Goal: Transaction & Acquisition: Purchase product/service

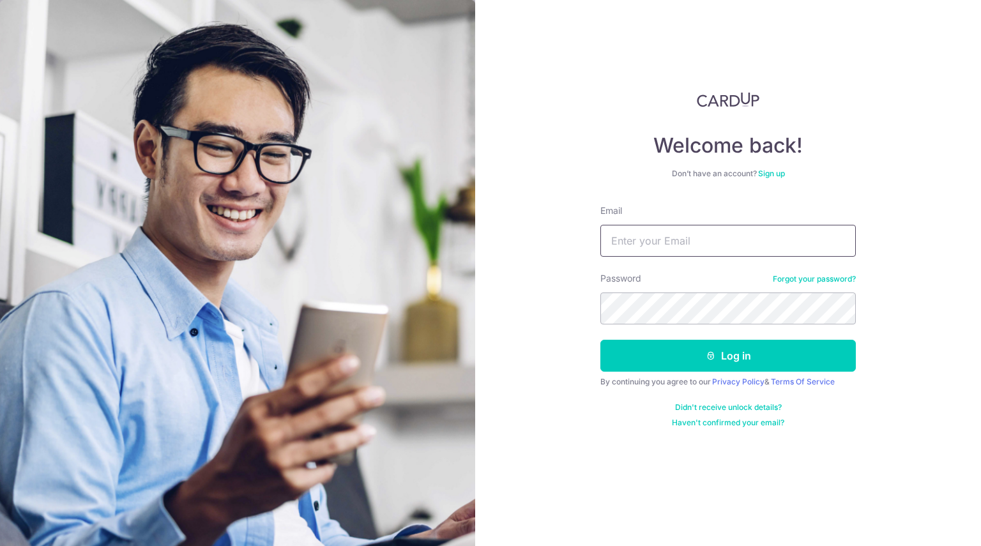
click at [733, 243] on input "Email" at bounding box center [728, 241] width 256 height 32
type input "[EMAIL_ADDRESS][DOMAIN_NAME]"
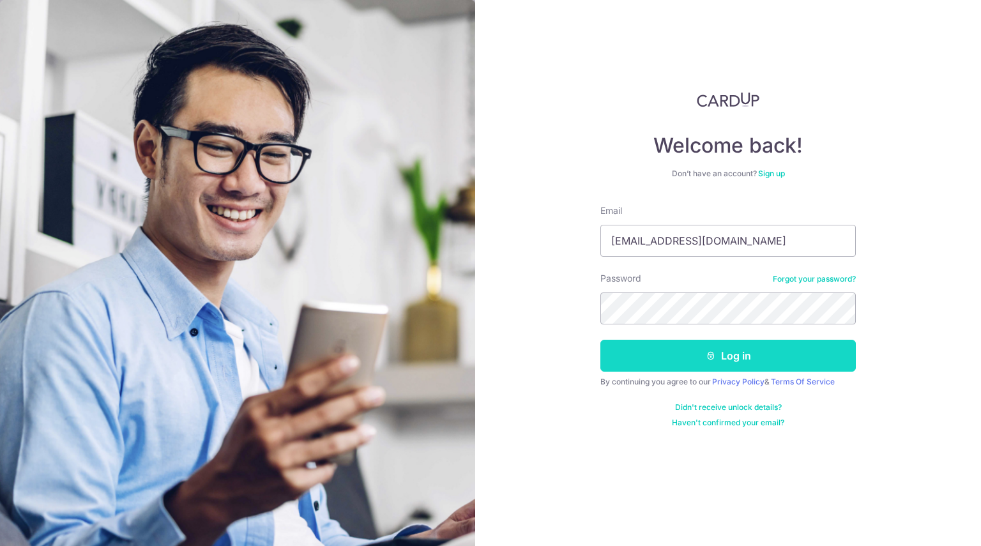
click at [745, 353] on button "Log in" at bounding box center [728, 356] width 256 height 32
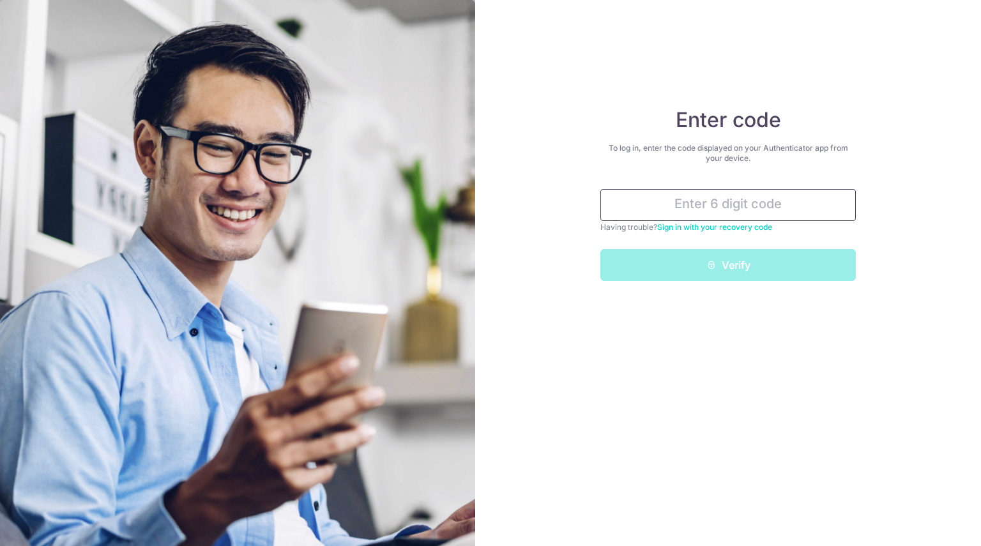
click at [805, 197] on input "text" at bounding box center [728, 205] width 256 height 32
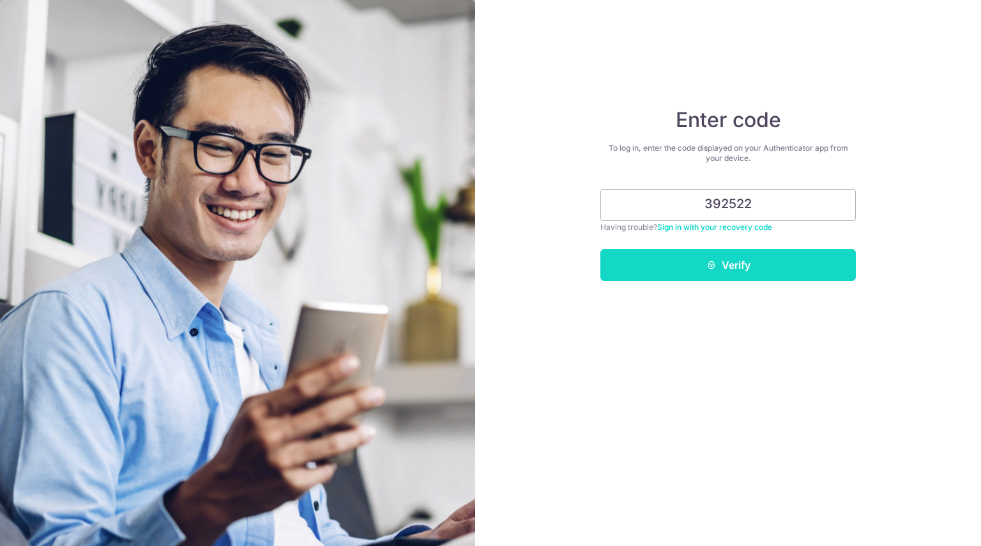
type input "392522"
click at [733, 261] on button "Verify" at bounding box center [728, 265] width 256 height 32
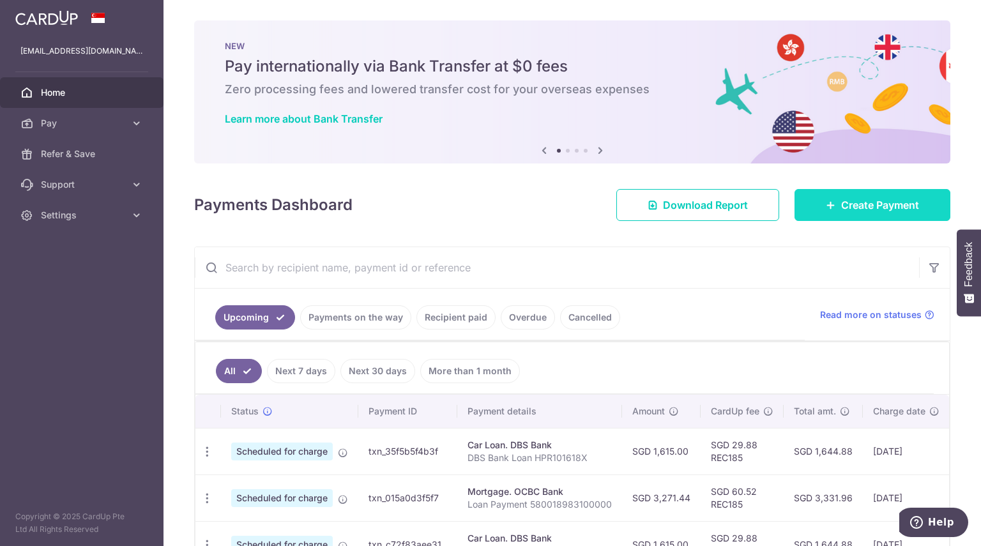
click at [880, 213] on link "Create Payment" at bounding box center [873, 205] width 156 height 32
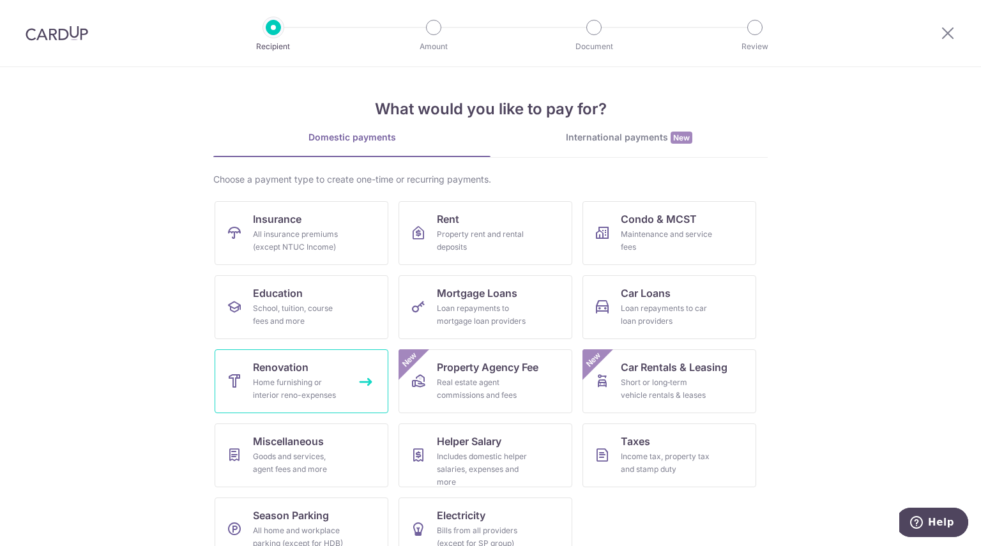
click at [300, 395] on div "Home furnishing or interior reno-expenses" at bounding box center [299, 389] width 92 height 26
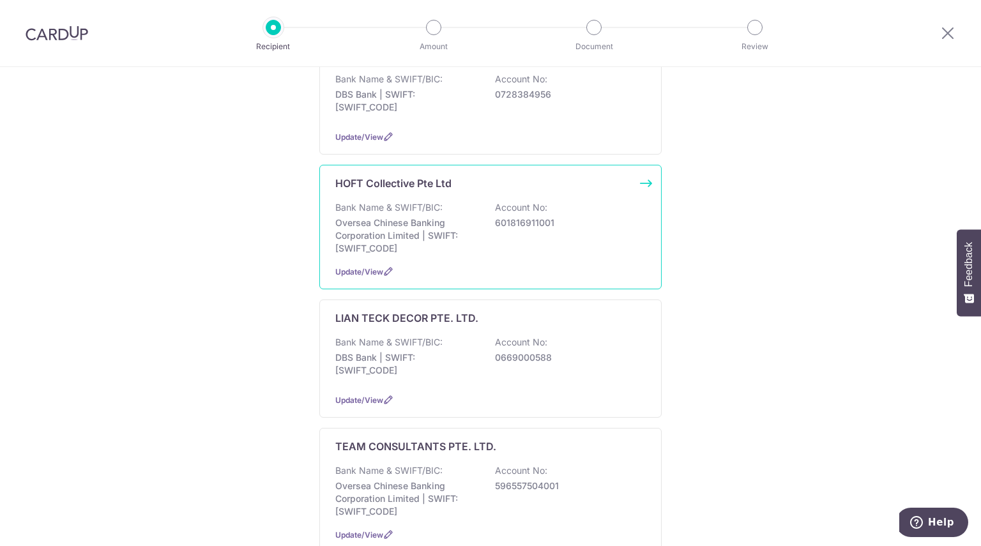
scroll to position [447, 0]
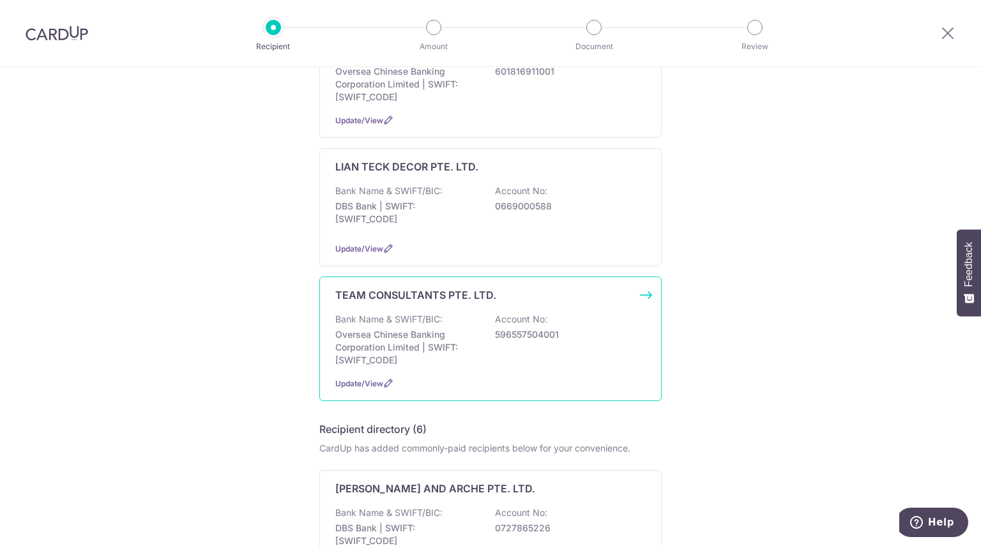
click at [471, 322] on div "Bank Name & SWIFT/BIC: Oversea Chinese Banking Corporation Limited | SWIFT: OCB…" at bounding box center [490, 340] width 310 height 54
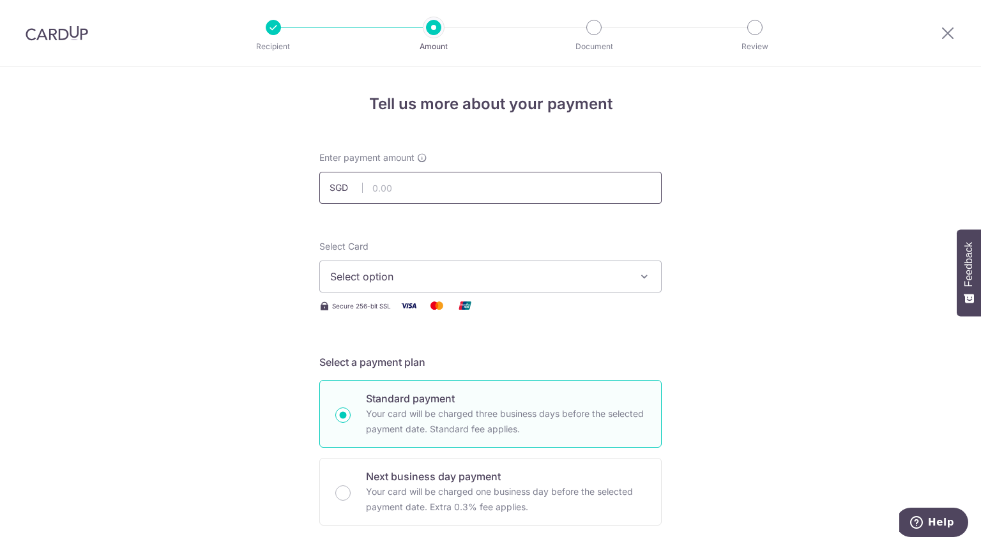
click at [454, 182] on input "text" at bounding box center [490, 188] width 342 height 32
type input "65,100.00"
click at [439, 266] on button "Select option" at bounding box center [490, 277] width 342 height 32
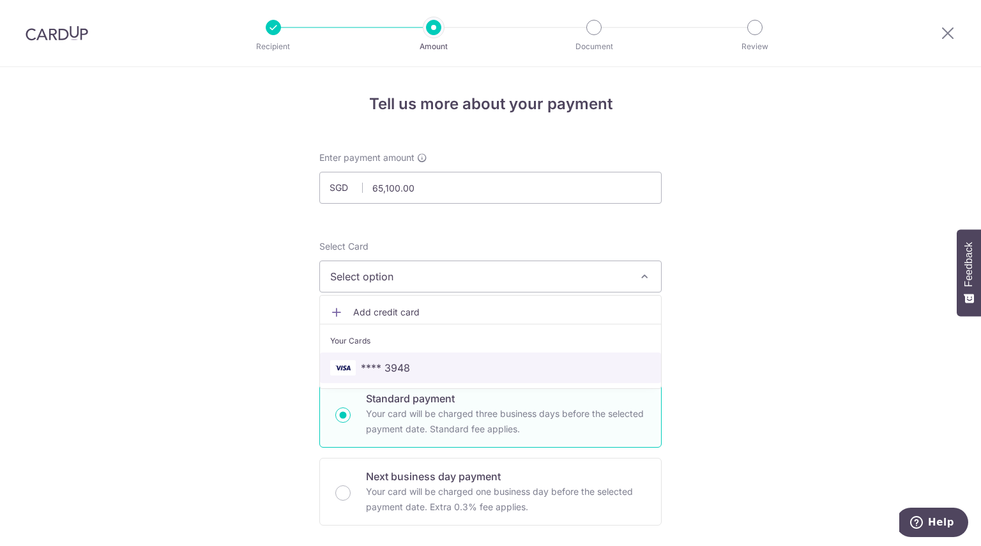
click at [420, 355] on link "**** 3948" at bounding box center [490, 368] width 341 height 31
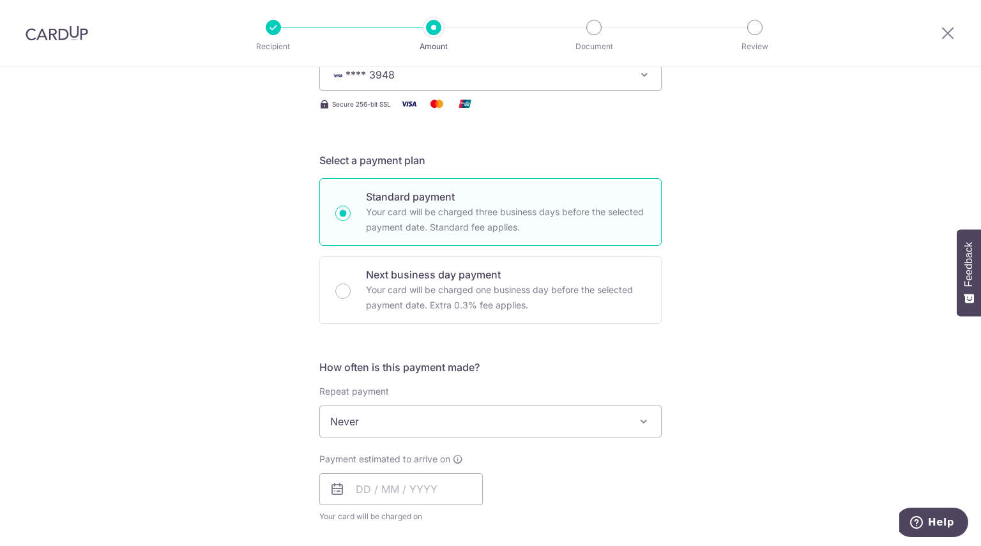
scroll to position [383, 0]
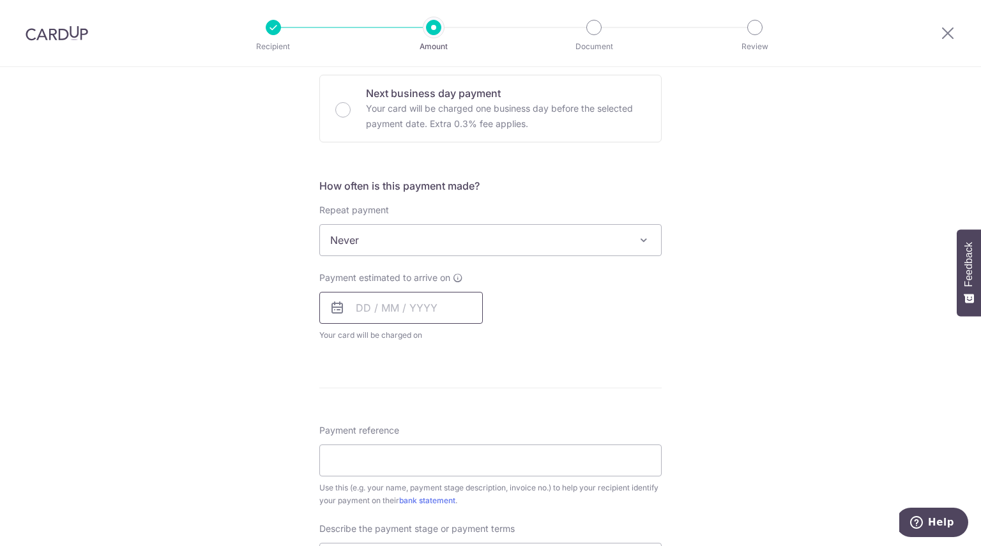
click at [402, 309] on input "text" at bounding box center [401, 308] width 164 height 32
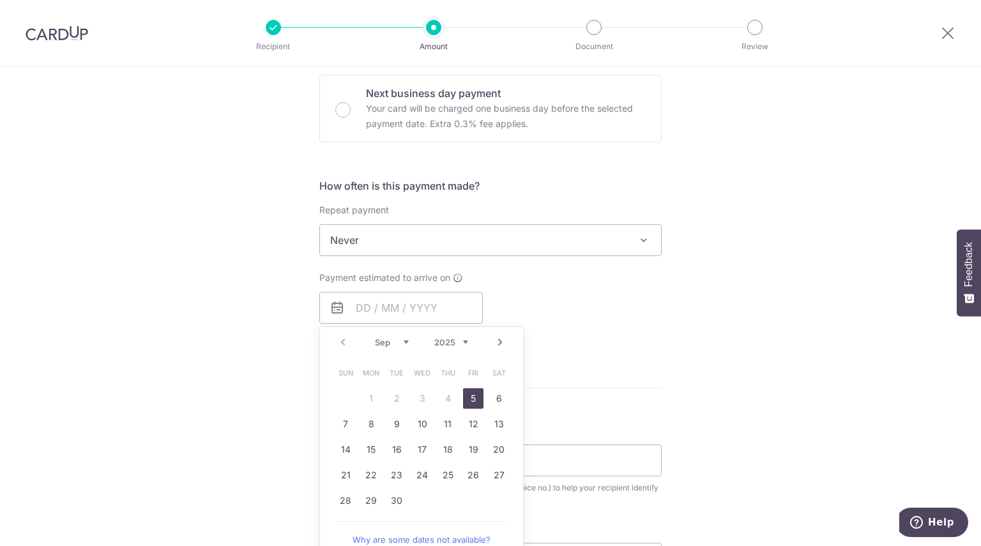
click at [465, 402] on link "5" at bounding box center [473, 398] width 20 height 20
type input "[DATE]"
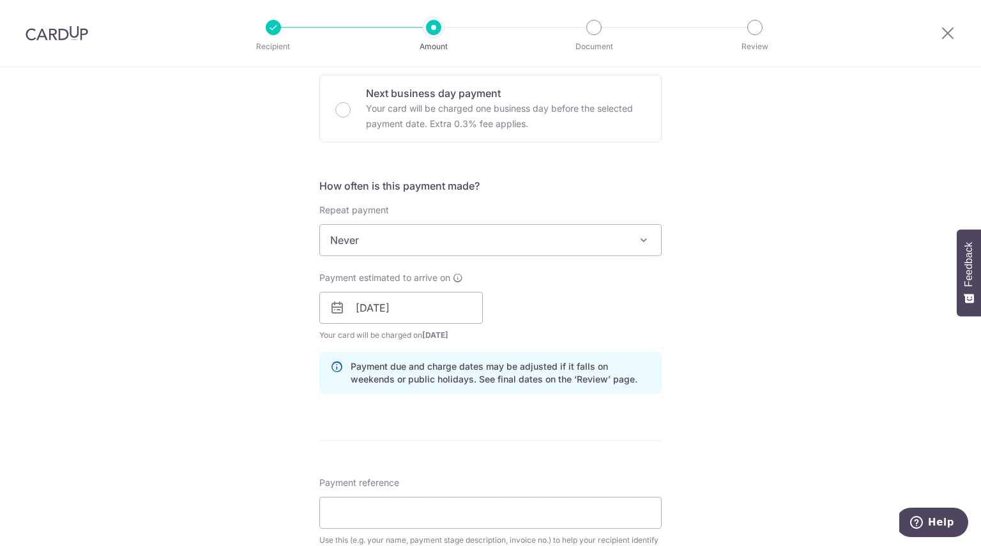
click at [710, 291] on div "Tell us more about your payment Enter payment amount SGD 65,100.00 65100.00 Sel…" at bounding box center [490, 331] width 981 height 1294
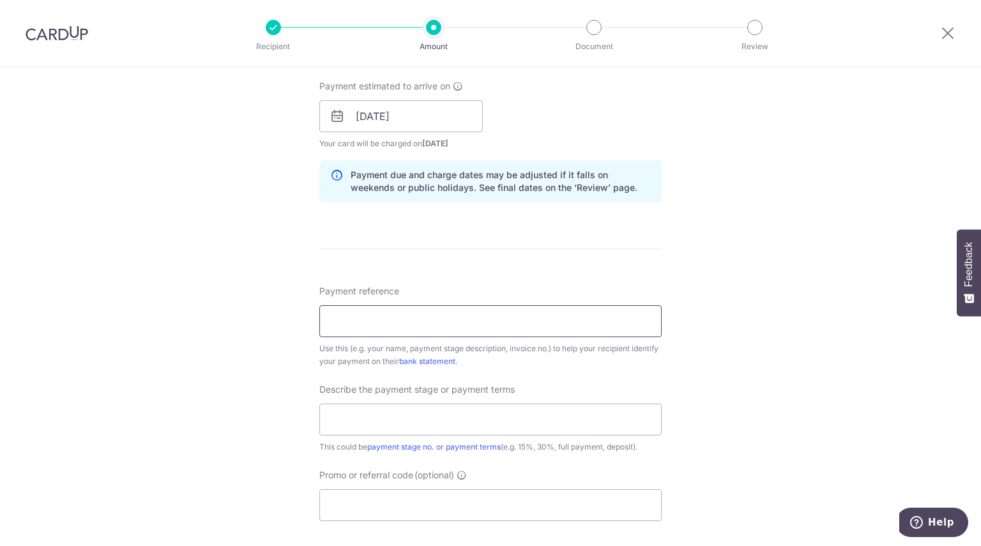
click at [472, 329] on input "Payment reference" at bounding box center [490, 321] width 342 height 32
click at [409, 320] on input "Payment reference" at bounding box center [490, 321] width 342 height 32
click at [444, 324] on input "Payment reference" at bounding box center [490, 321] width 342 height 32
paste input "2406500-6"
type input "Invoice 2406500-6"
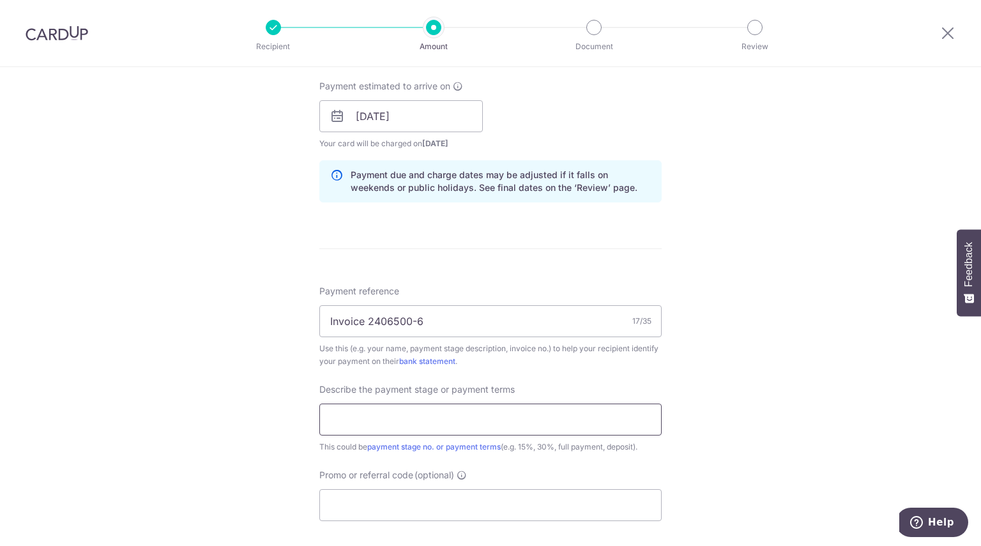
click at [393, 420] on input "text" at bounding box center [490, 420] width 342 height 32
type input "5"
type input "6th Payment of Contractual Sum"
click at [734, 406] on div "Tell us more about your payment Enter payment amount SGD 65,100.00 65100.00 Sel…" at bounding box center [490, 139] width 981 height 1294
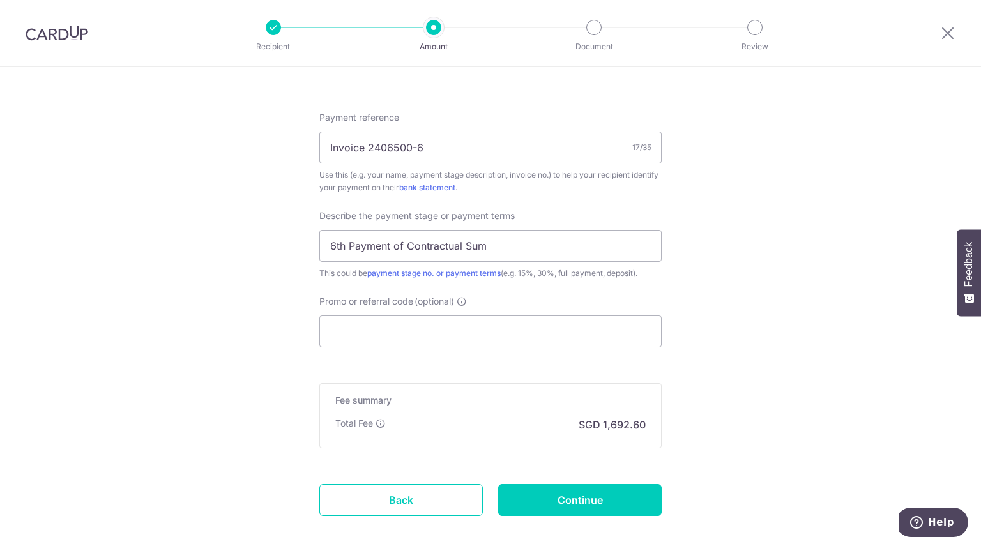
scroll to position [767, 0]
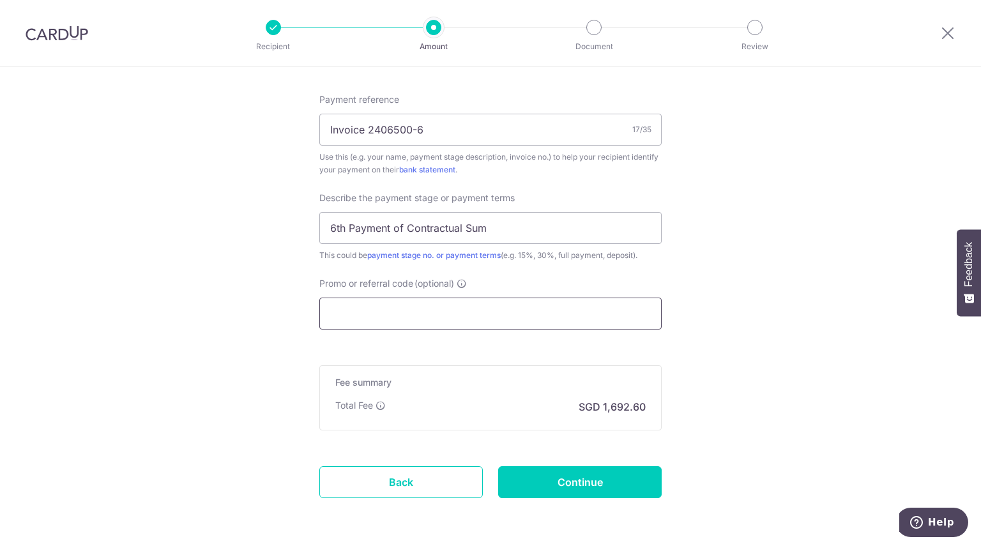
click at [441, 316] on input "Promo or referral code (optional)" at bounding box center [490, 314] width 342 height 32
paste input "2406500-6"
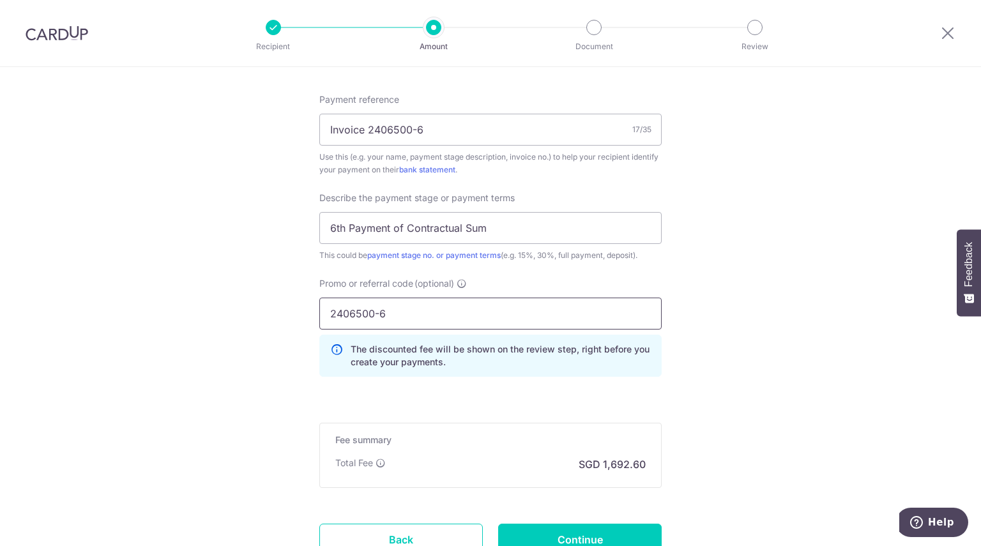
click at [356, 321] on input "2406500-6" at bounding box center [490, 314] width 342 height 32
click at [356, 316] on input "2406500-6" at bounding box center [490, 314] width 342 height 32
paste input "OCBC195"
click at [378, 315] on input "OCBC195-6" at bounding box center [490, 314] width 342 height 32
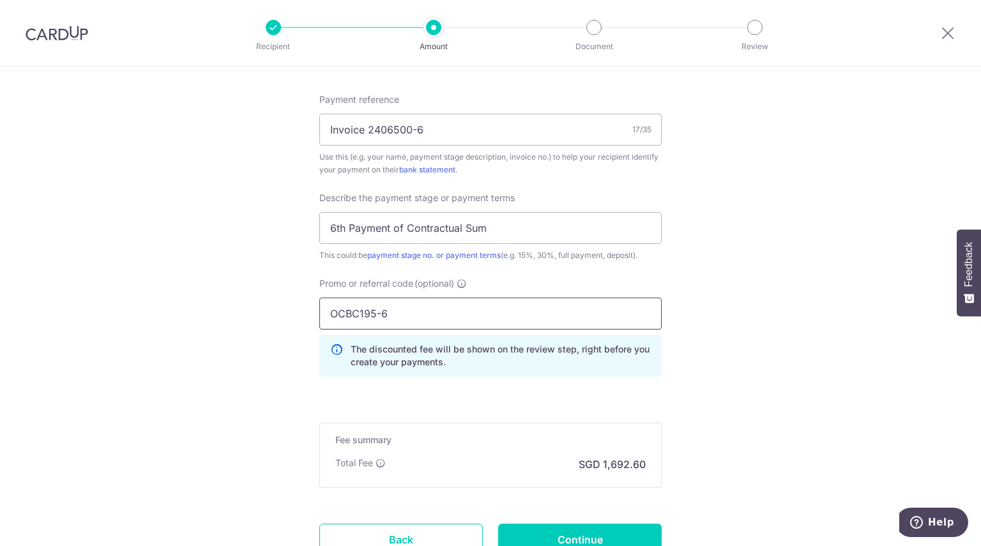
click at [378, 315] on input "OCBC195-6" at bounding box center [490, 314] width 342 height 32
paste input "text"
type input "OCBC195"
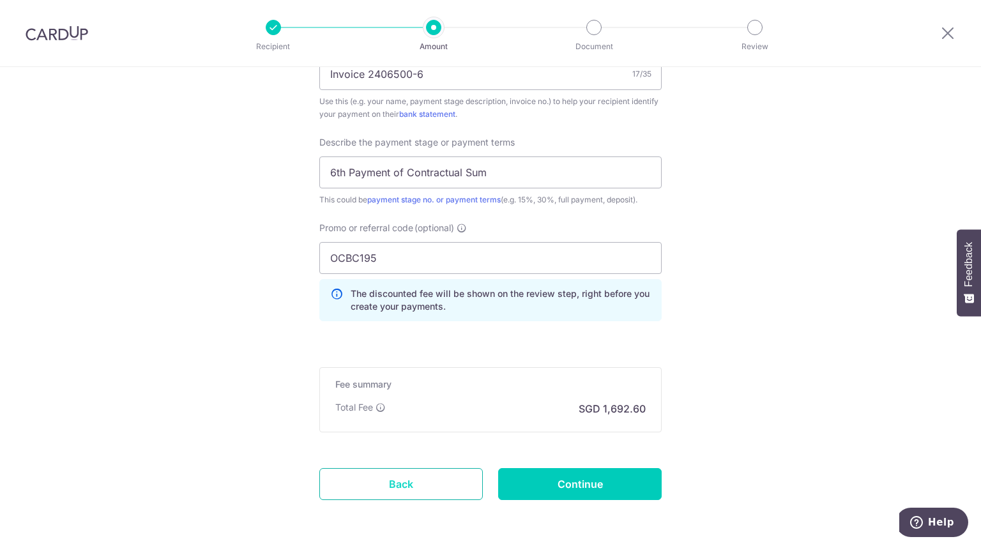
scroll to position [868, 0]
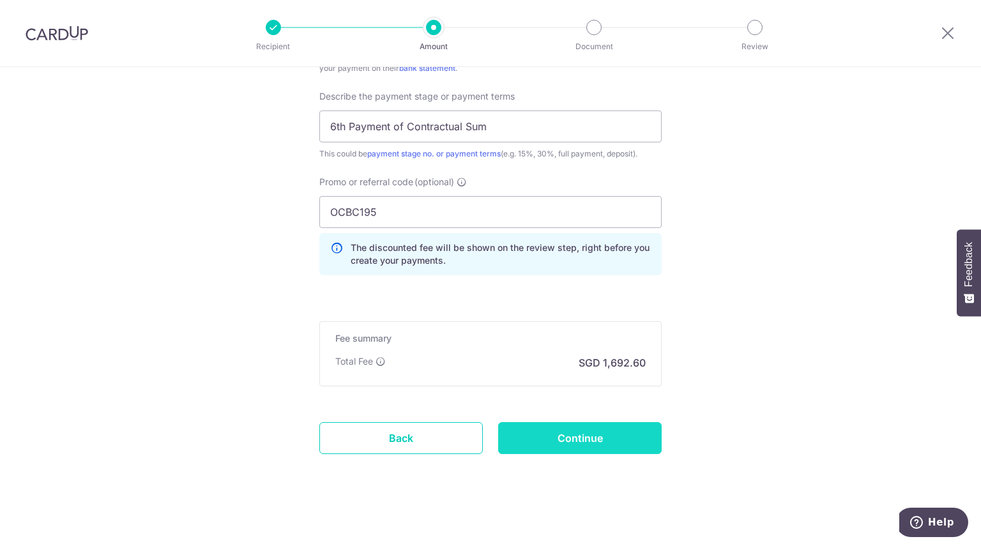
click at [583, 435] on input "Continue" at bounding box center [580, 438] width 164 height 32
type input "Create Schedule"
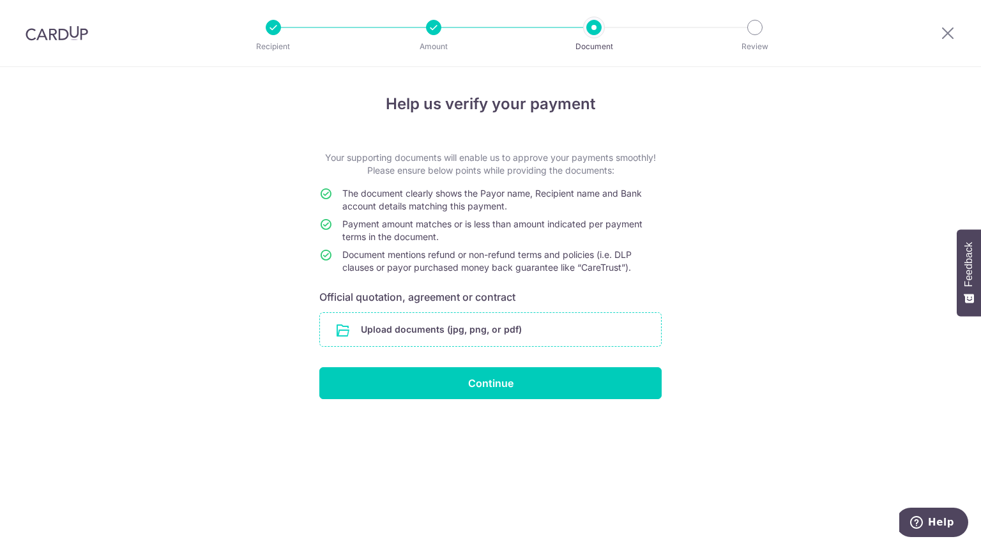
click at [497, 336] on input "file" at bounding box center [490, 329] width 341 height 33
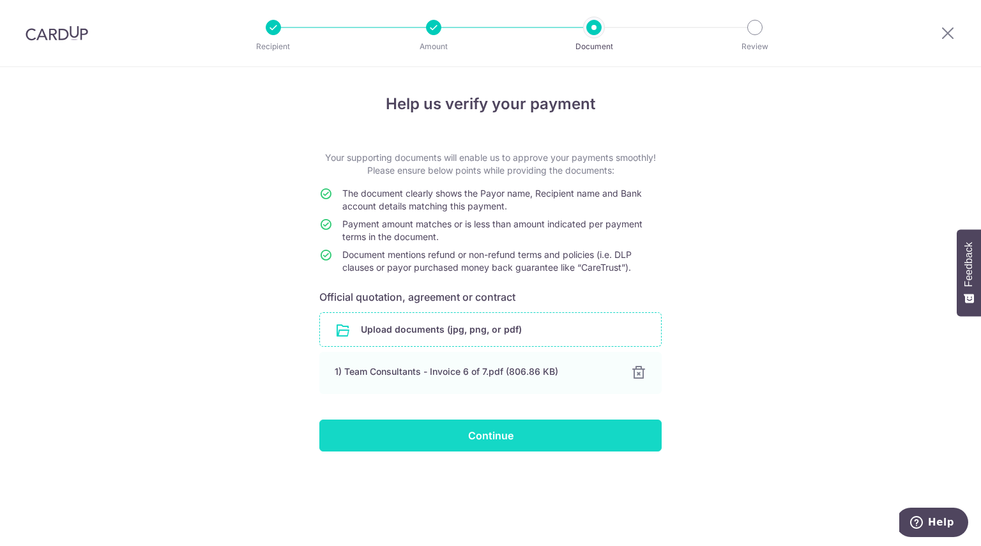
click at [501, 438] on input "Continue" at bounding box center [490, 436] width 342 height 32
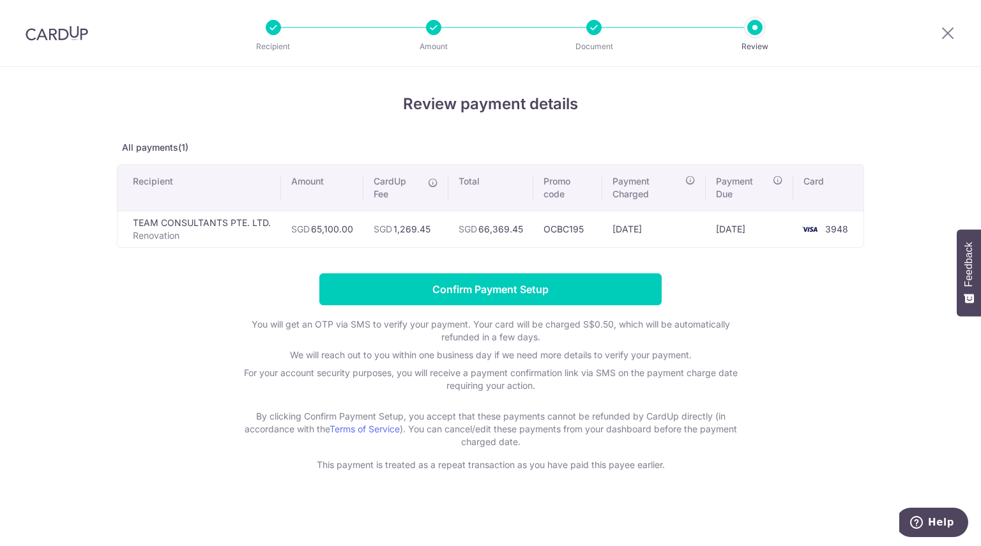
click at [737, 300] on form "Confirm Payment Setup You will get an OTP via SMS to verify your payment. Your …" at bounding box center [490, 372] width 747 height 198
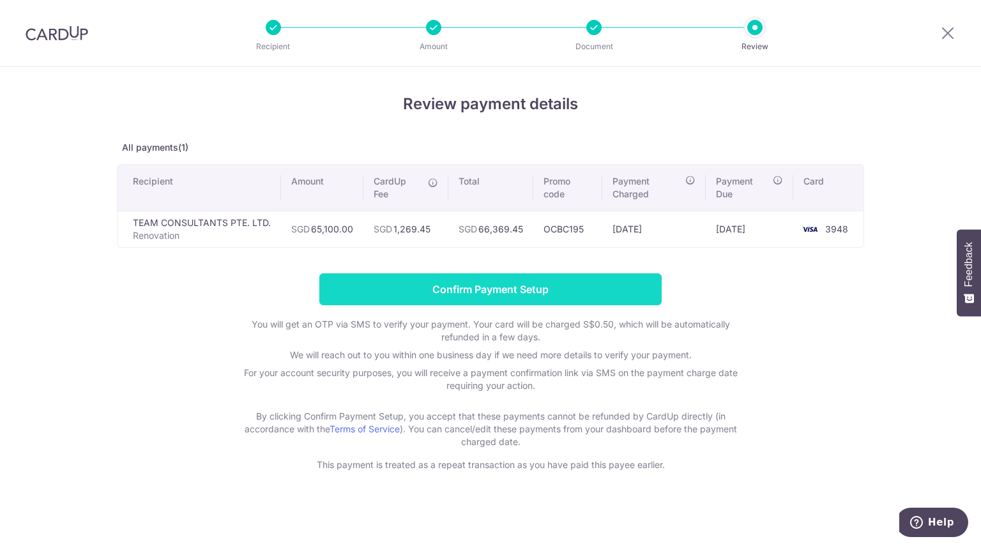
click at [553, 297] on input "Confirm Payment Setup" at bounding box center [490, 289] width 342 height 32
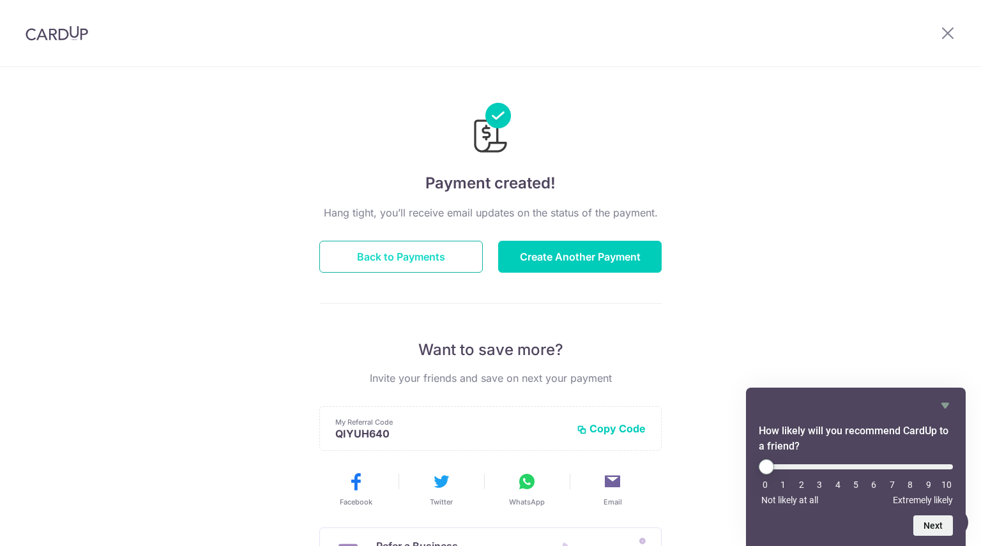
click at [393, 257] on button "Back to Payments" at bounding box center [401, 257] width 164 height 32
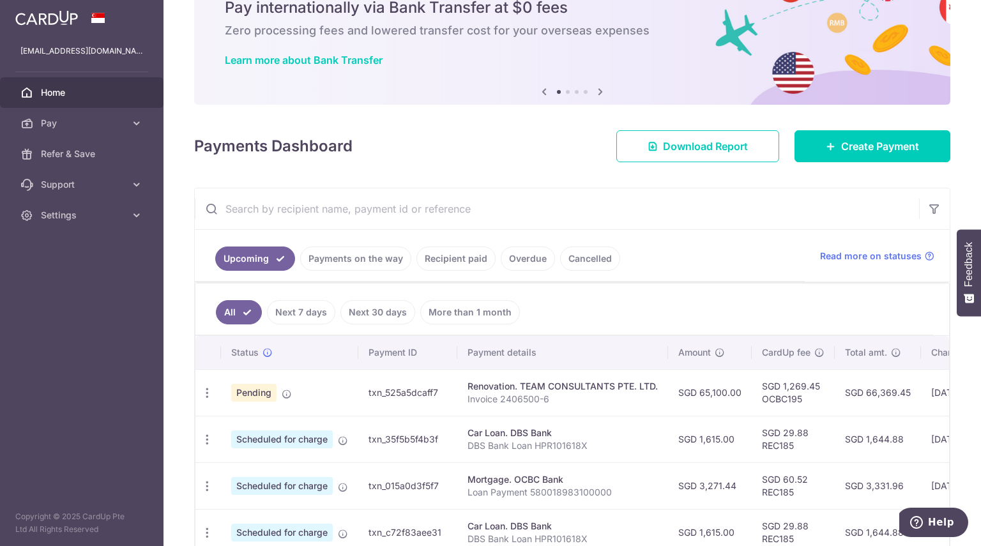
scroll to position [256, 0]
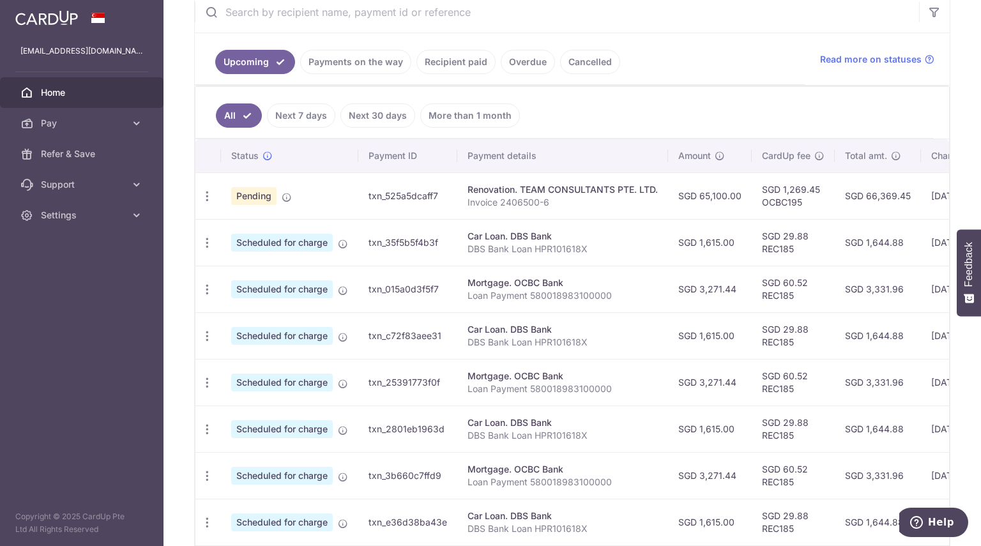
click at [594, 70] on link "Cancelled" at bounding box center [590, 62] width 60 height 24
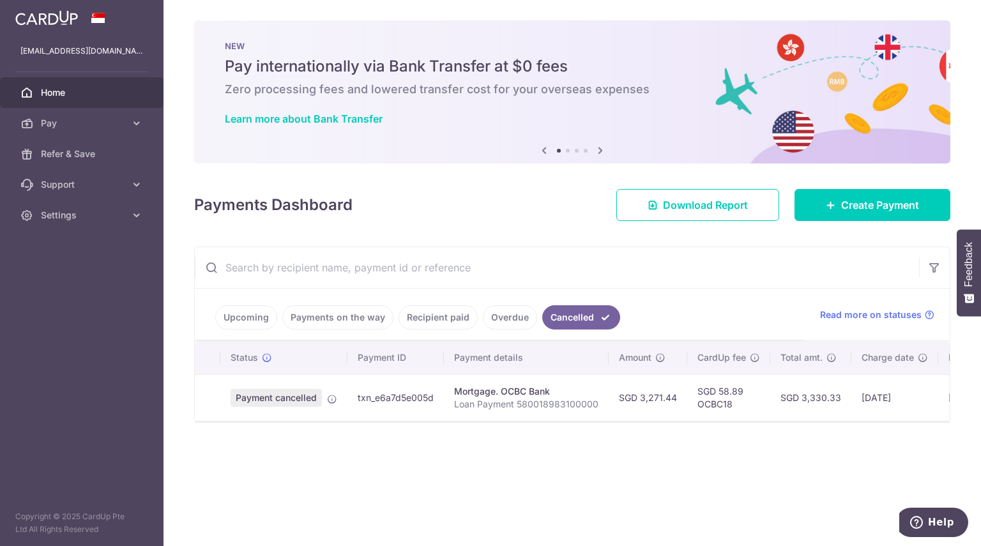
click at [250, 315] on link "Upcoming" at bounding box center [246, 317] width 62 height 24
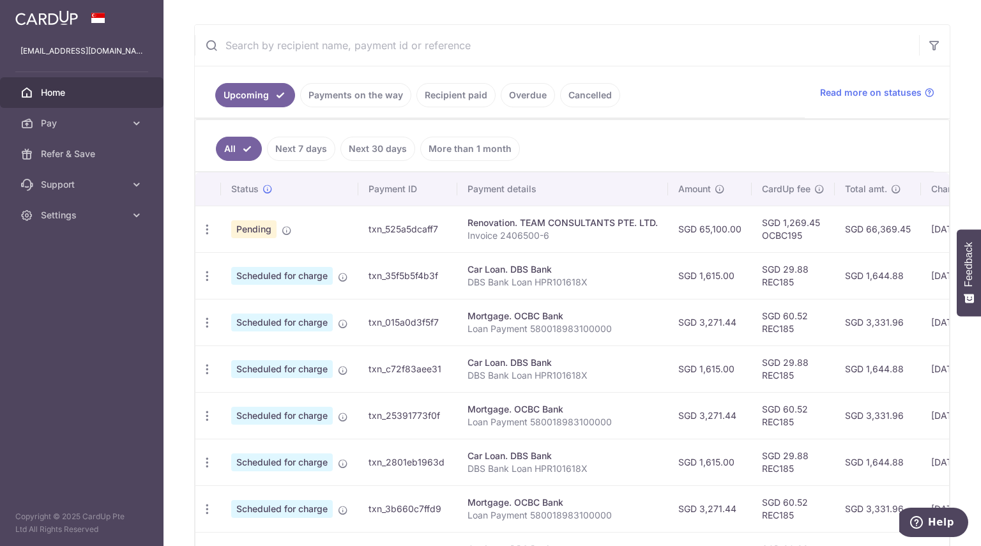
scroll to position [256, 0]
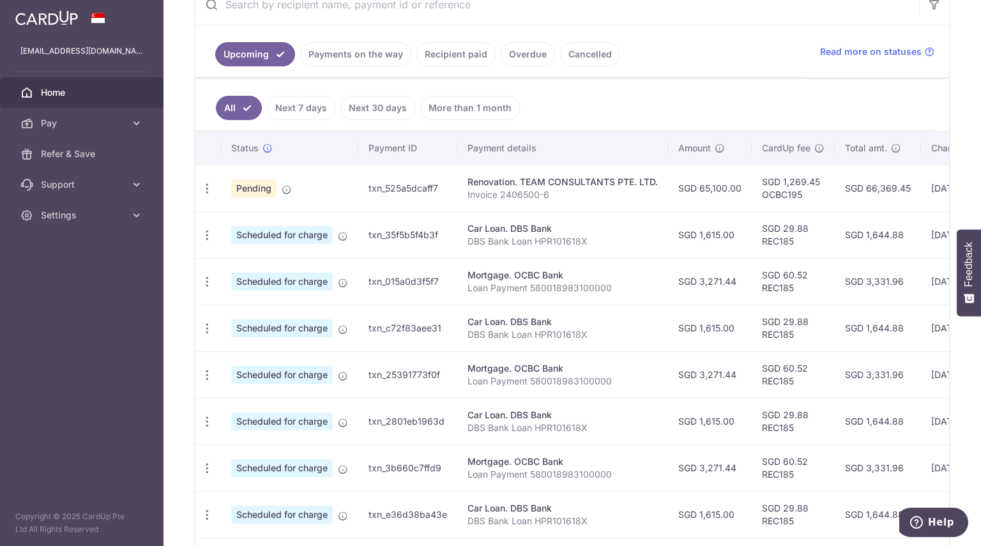
drag, startPoint x: 620, startPoint y: 101, endPoint x: 797, endPoint y: 117, distance: 178.3
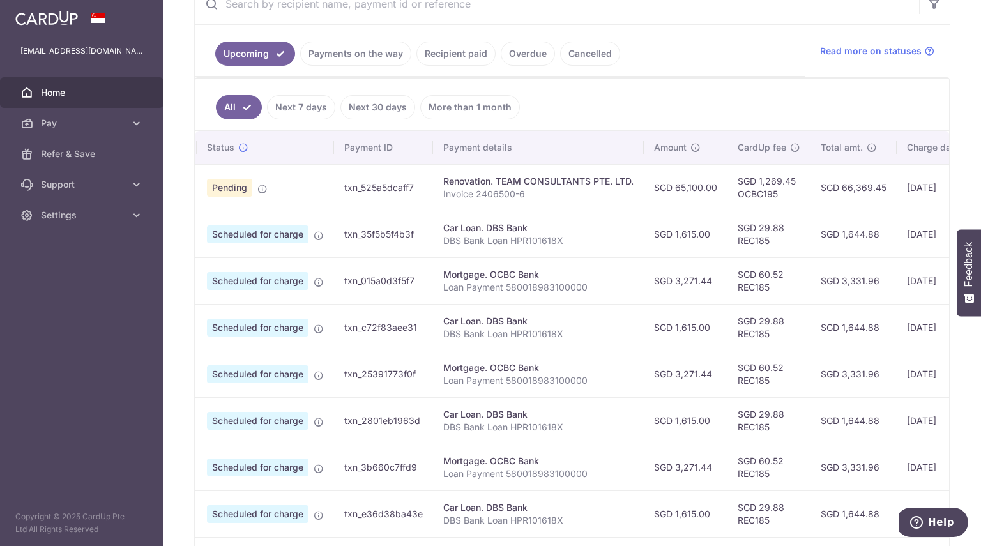
drag, startPoint x: 644, startPoint y: 315, endPoint x: 770, endPoint y: 298, distance: 126.9
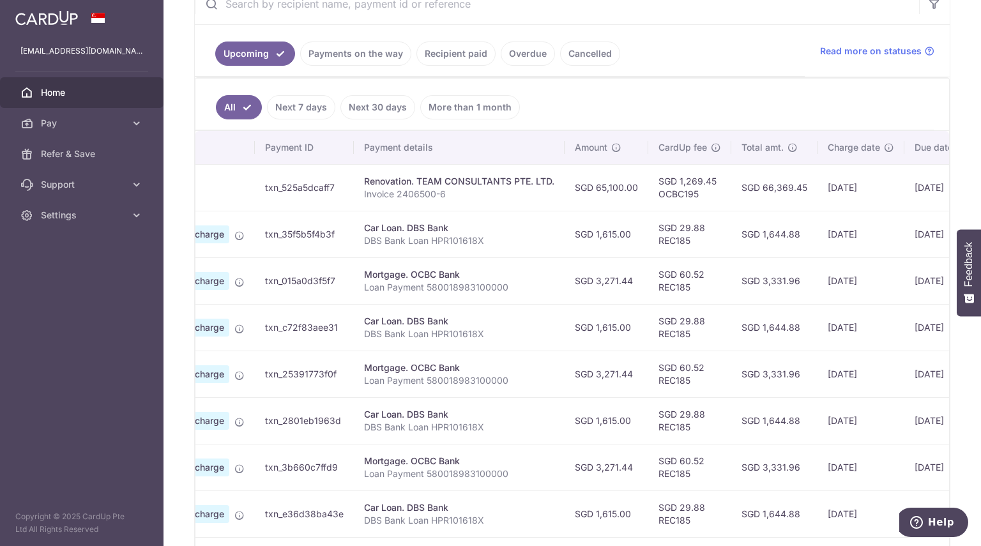
scroll to position [0, 141]
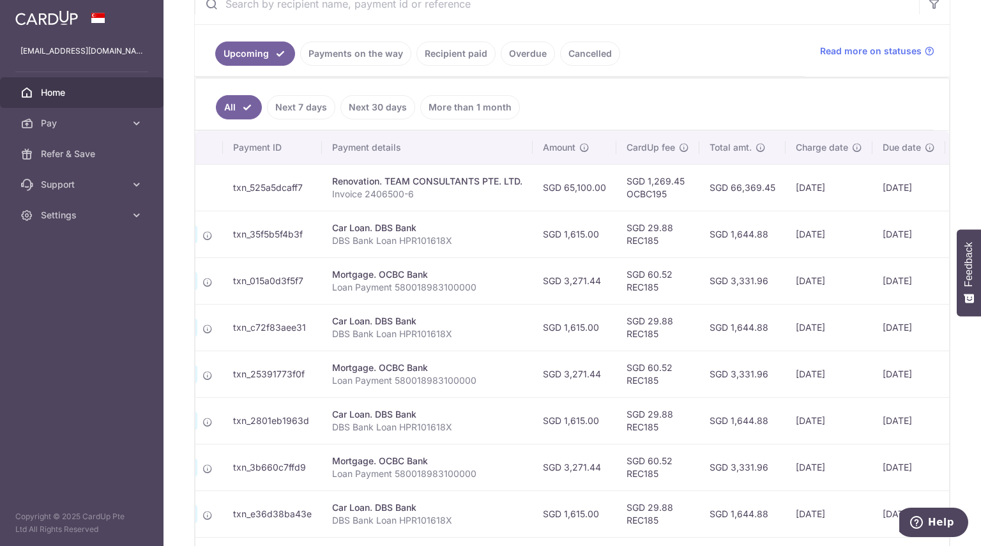
drag, startPoint x: 671, startPoint y: 303, endPoint x: 701, endPoint y: 298, distance: 30.5
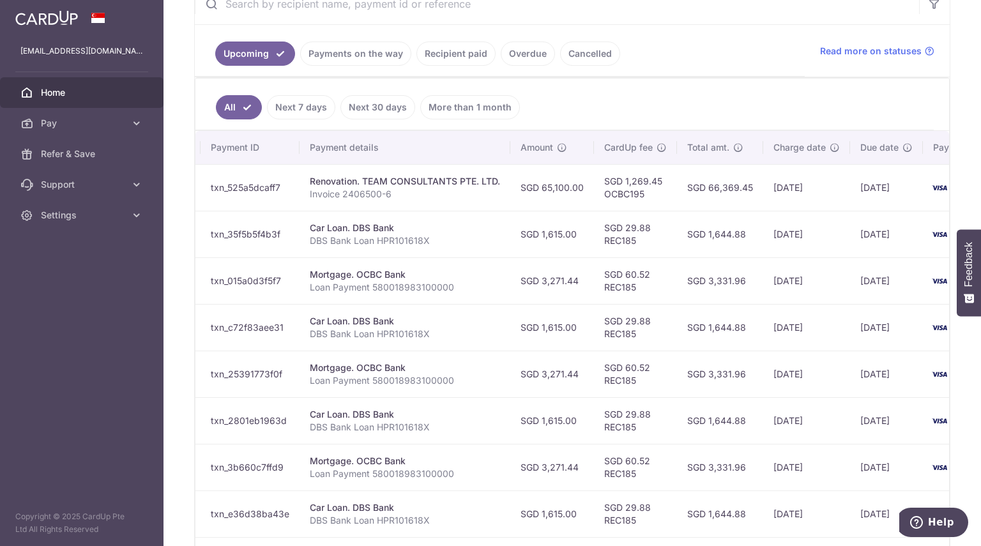
drag, startPoint x: 691, startPoint y: 302, endPoint x: 713, endPoint y: 299, distance: 22.0
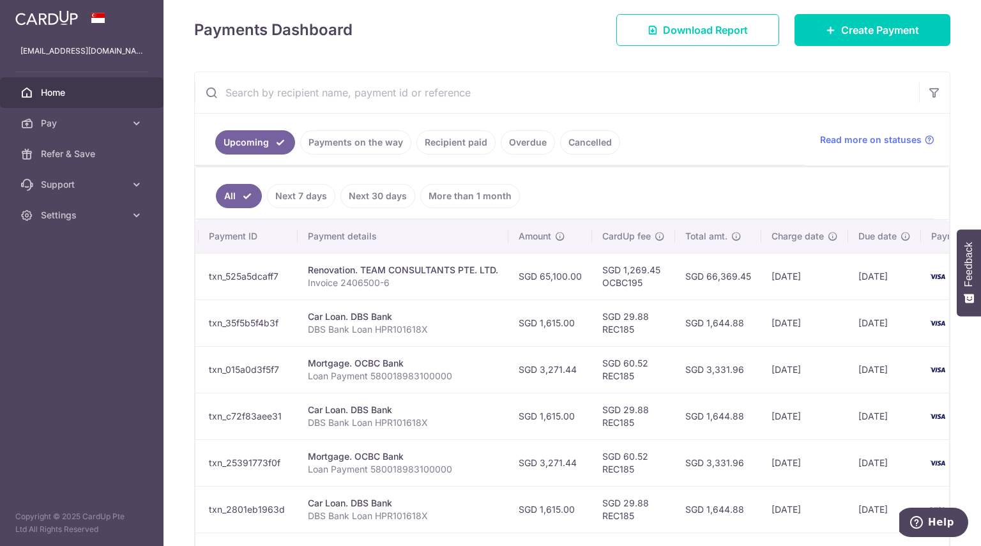
scroll to position [219, 0]
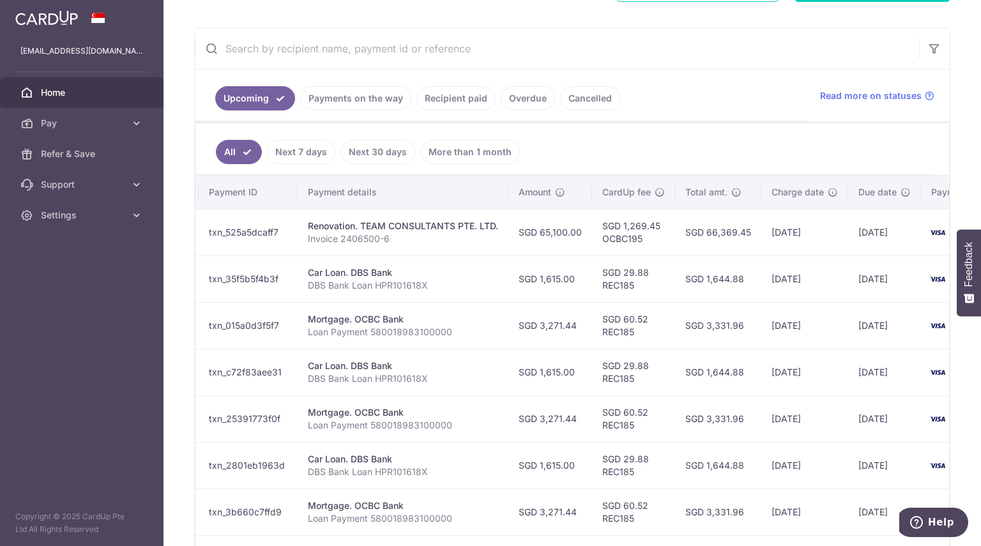
click at [797, 186] on span "Charge date" at bounding box center [798, 192] width 52 height 13
click at [935, 40] on button "button" at bounding box center [934, 48] width 31 height 31
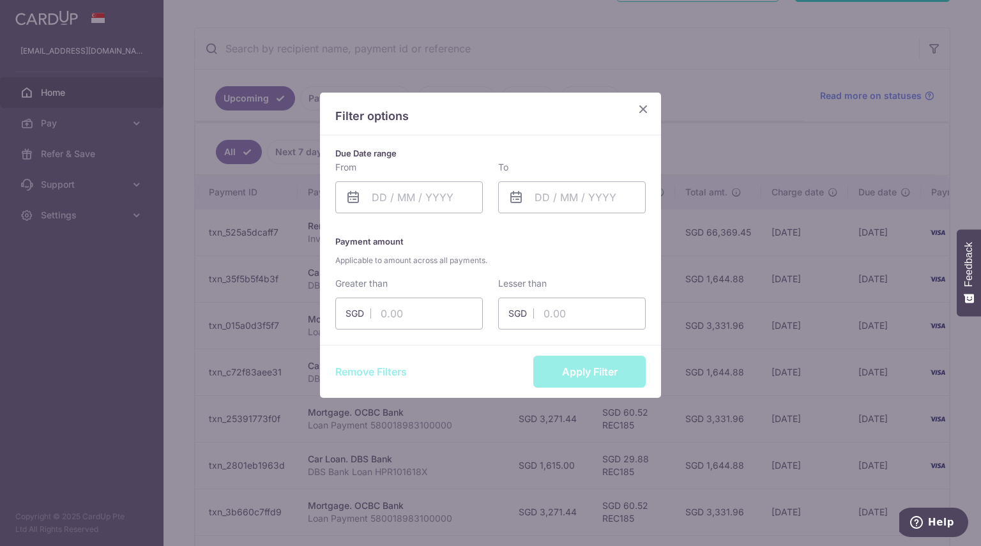
click at [645, 110] on icon "Close" at bounding box center [643, 109] width 15 height 16
